Goal: Task Accomplishment & Management: Manage account settings

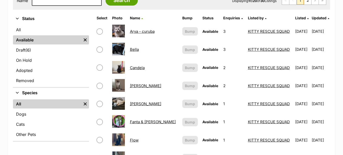
scroll to position [51, 0]
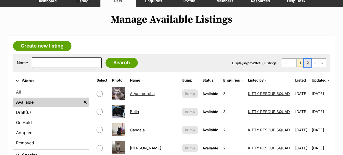
click at [308, 62] on link "2" at bounding box center [307, 63] width 7 height 8
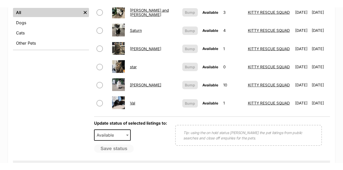
scroll to position [203, 0]
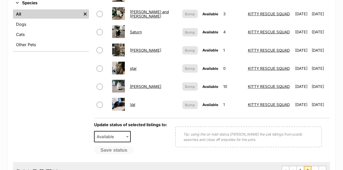
click at [132, 103] on link "Val" at bounding box center [132, 104] width 5 height 5
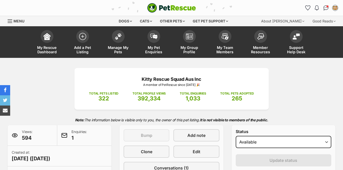
scroll to position [76, 0]
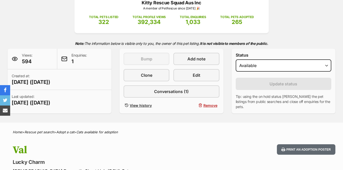
select select "on_hold"
click at [236, 59] on select "Draft - not available as listing has enquires Available On hold Adopted" at bounding box center [284, 65] width 96 height 12
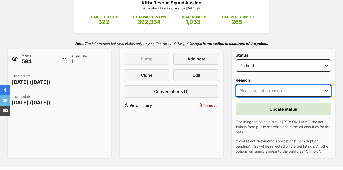
click at [261, 90] on select "Please select a reason Medical reasons Reviewing applications Adoption pending …" at bounding box center [284, 90] width 96 height 12
select select "other"
click at [236, 84] on select "Please select a reason Medical reasons Reviewing applications Adoption pending …" at bounding box center [284, 90] width 96 height 12
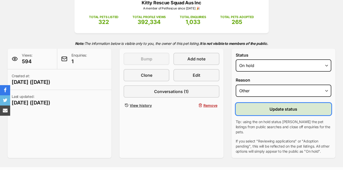
click at [262, 109] on button "Update status" at bounding box center [284, 109] width 96 height 12
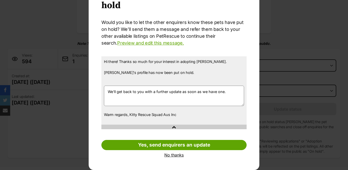
click at [170, 155] on link "No thanks" at bounding box center [173, 154] width 145 height 5
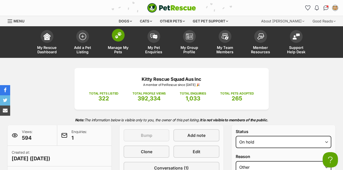
click at [119, 38] on img at bounding box center [118, 35] width 7 height 7
